Goal: Manage account settings

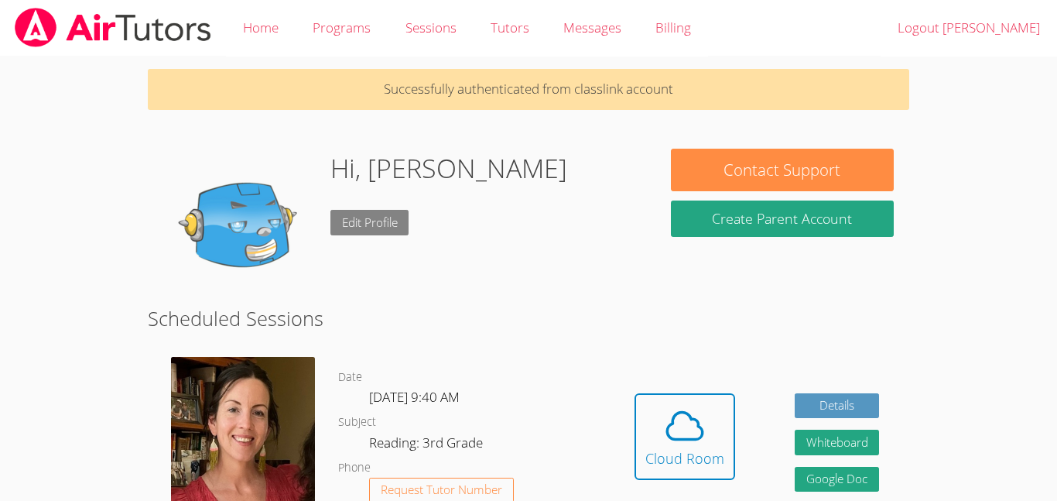
click at [379, 228] on link "Edit Profile" at bounding box center [369, 223] width 79 height 26
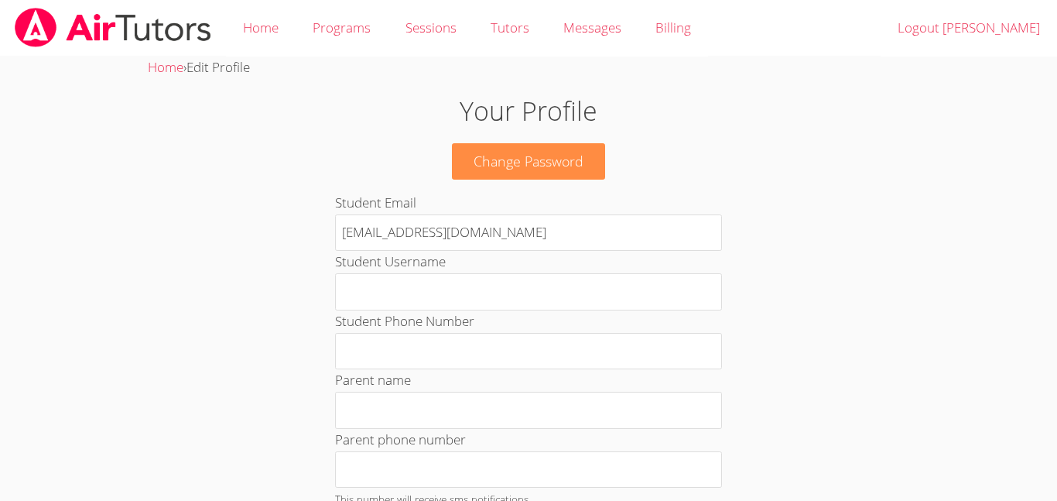
click at [514, 107] on h1 "Your Profile" at bounding box center [528, 110] width 571 height 39
click at [52, 12] on img at bounding box center [113, 27] width 200 height 39
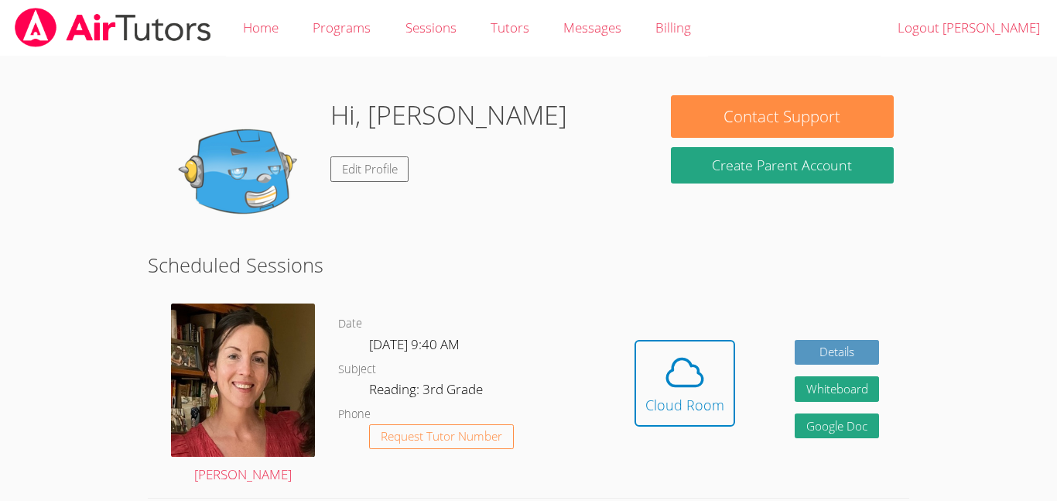
click at [216, 161] on img at bounding box center [240, 172] width 155 height 155
click at [215, 159] on img at bounding box center [240, 172] width 155 height 155
